Goal: Information Seeking & Learning: Find specific fact

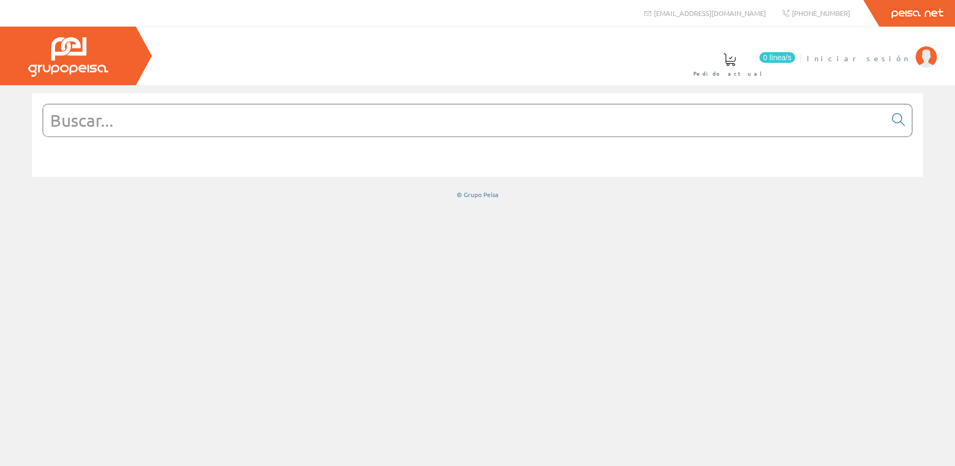
click at [884, 58] on span "Iniciar sesión" at bounding box center [858, 58] width 103 height 11
click at [466, 130] on input "text" at bounding box center [464, 120] width 842 height 32
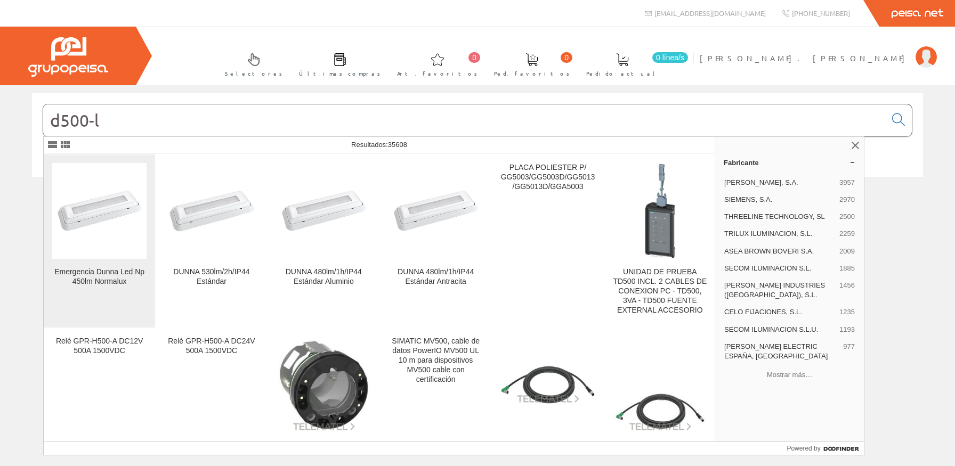
type input "d500-l"
click at [111, 199] on img at bounding box center [99, 210] width 94 height 67
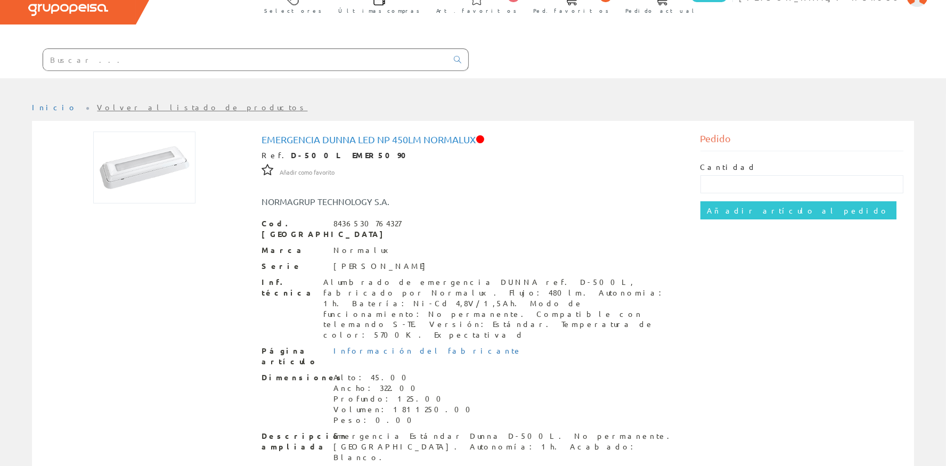
scroll to position [95, 0]
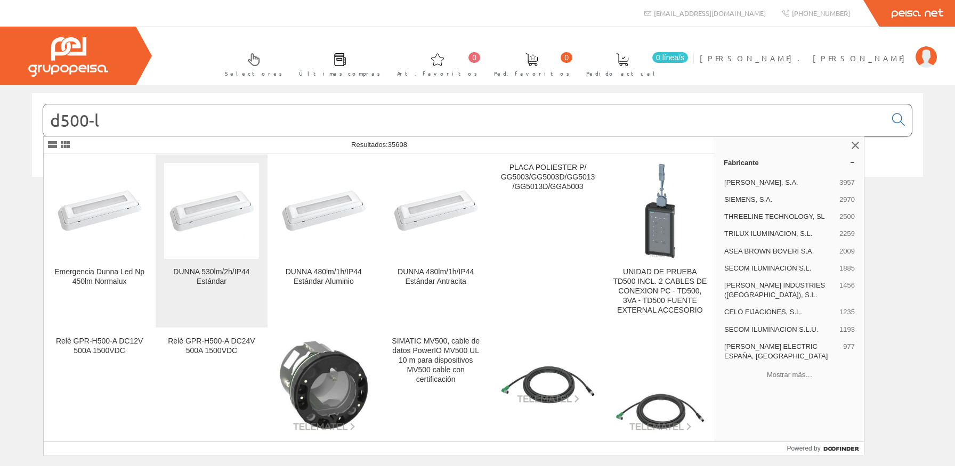
click at [226, 221] on img at bounding box center [211, 211] width 94 height 94
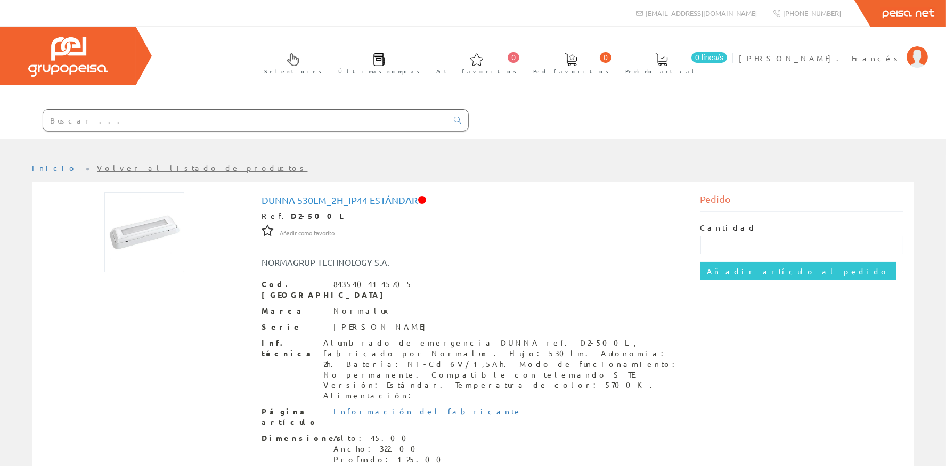
scroll to position [97, 0]
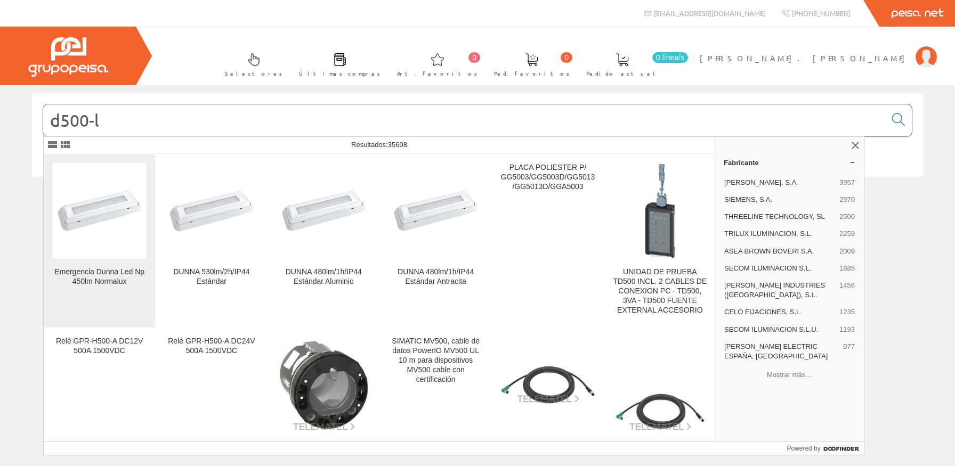
click at [101, 208] on img at bounding box center [99, 210] width 94 height 67
